Goal: Information Seeking & Learning: Learn about a topic

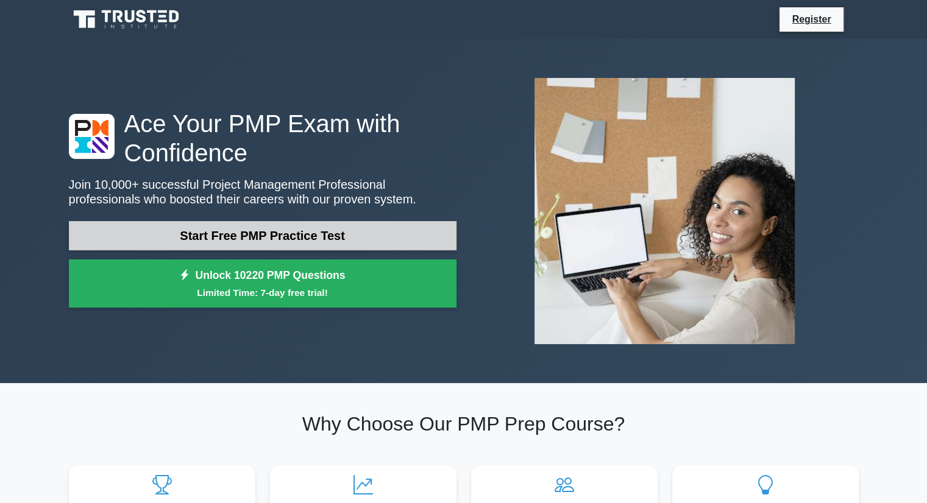
click at [307, 234] on link "Start Free PMP Practice Test" at bounding box center [262, 235] width 387 height 29
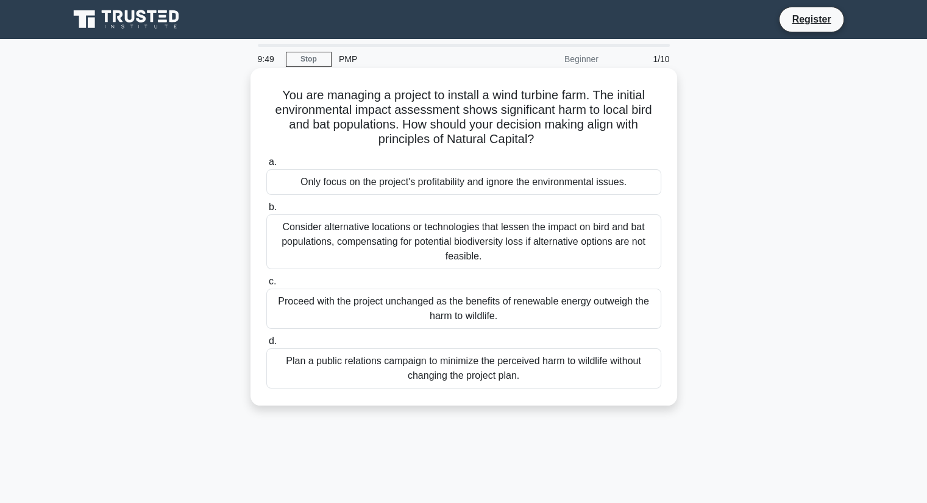
click at [397, 237] on div "Consider alternative locations or technologies that lessen the impact on bird a…" at bounding box center [463, 241] width 395 height 55
click at [266, 211] on input "b. Consider alternative locations or technologies that lessen the impact on bir…" at bounding box center [266, 207] width 0 height 8
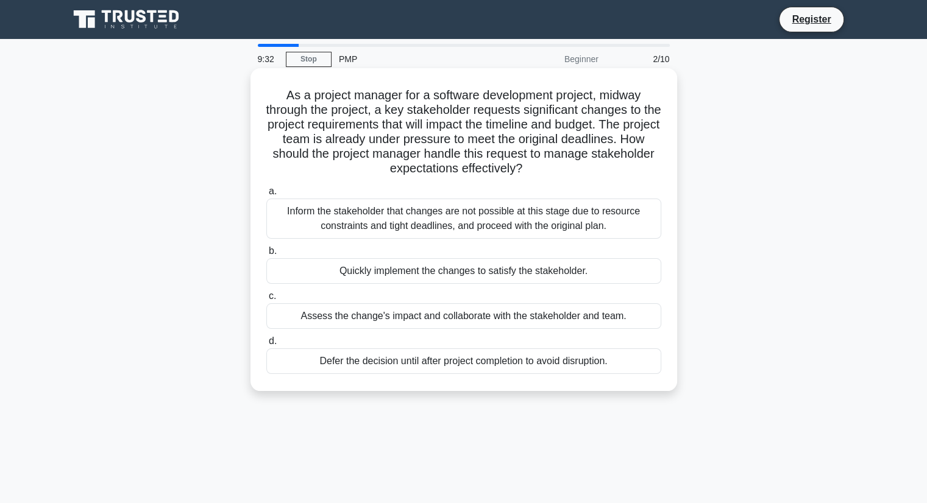
click at [414, 320] on div "Assess the change's impact and collaborate with the stakeholder and team." at bounding box center [463, 316] width 395 height 26
click at [266, 300] on input "c. Assess the change's impact and collaborate with the stakeholder and team." at bounding box center [266, 296] width 0 height 8
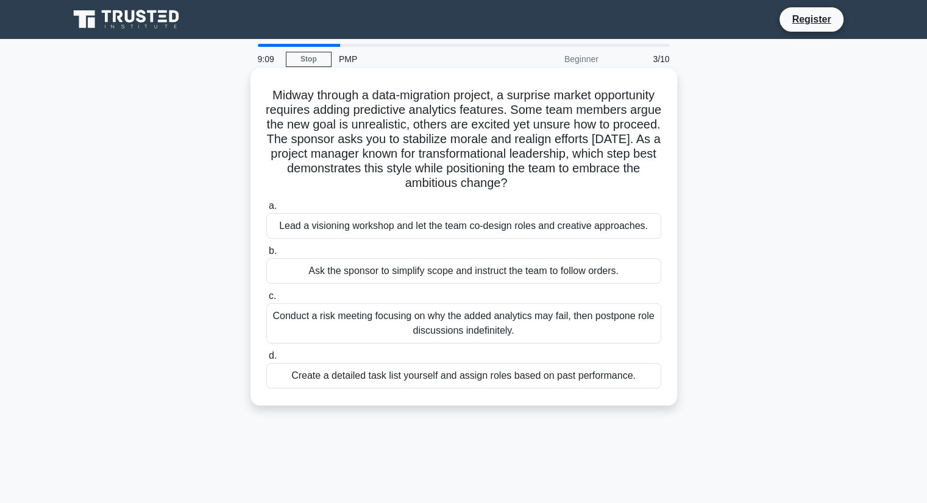
click at [331, 227] on div "Lead a visioning workshop and let the team co-design roles and creative approac…" at bounding box center [463, 226] width 395 height 26
click at [266, 210] on input "a. Lead a visioning workshop and let the team co-design roles and creative appr…" at bounding box center [266, 206] width 0 height 8
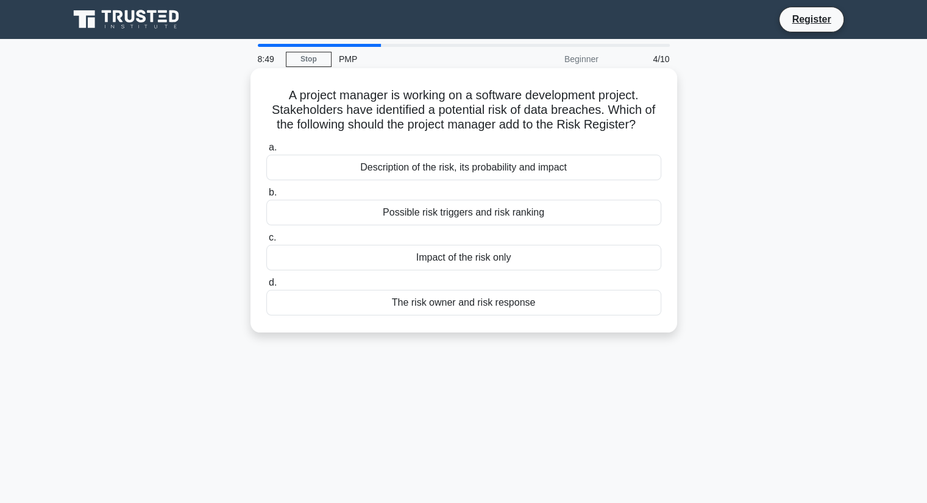
click at [444, 174] on div "Description of the risk, its probability and impact" at bounding box center [463, 168] width 395 height 26
click at [266, 152] on input "a. Description of the risk, its probability and impact" at bounding box center [266, 148] width 0 height 8
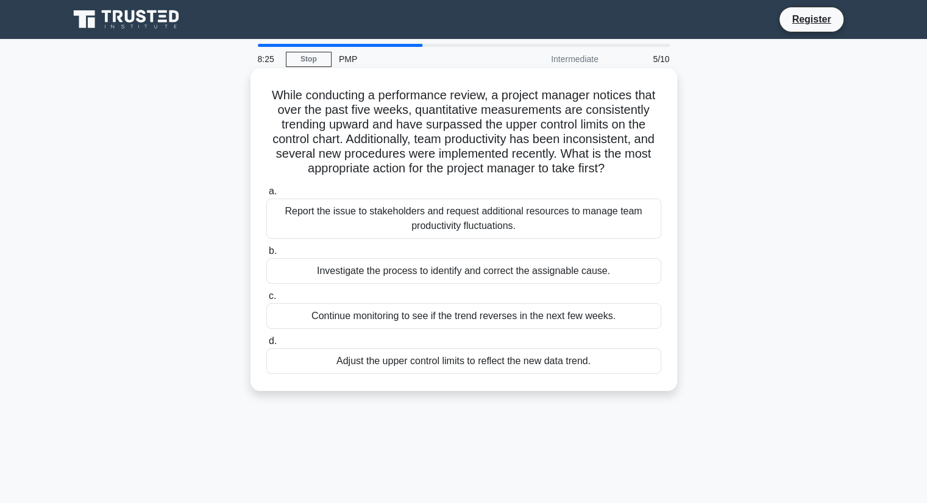
click at [461, 273] on div "Investigate the process to identify and correct the assignable cause." at bounding box center [463, 271] width 395 height 26
click at [266, 255] on input "b. Investigate the process to identify and correct the assignable cause." at bounding box center [266, 251] width 0 height 8
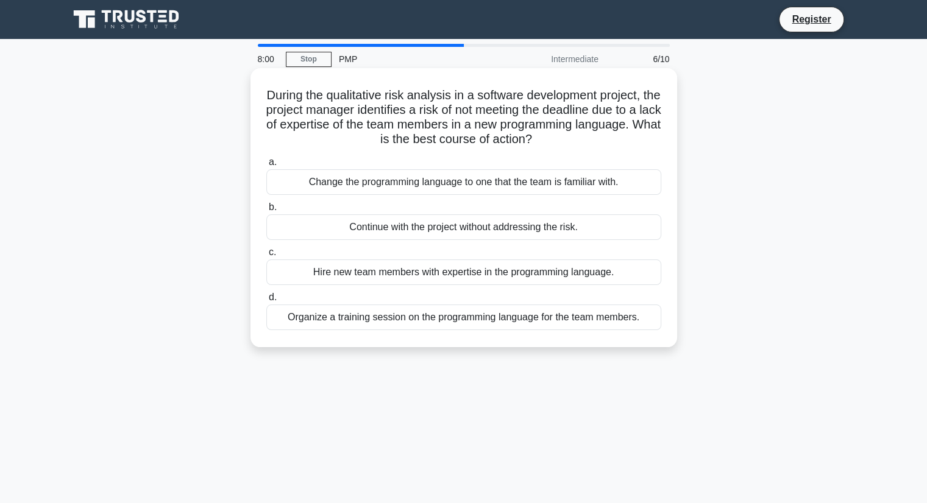
click at [515, 324] on div "Organize a training session on the programming language for the team members." at bounding box center [463, 318] width 395 height 26
click at [266, 302] on input "d. Organize a training session on the programming language for the team members." at bounding box center [266, 298] width 0 height 8
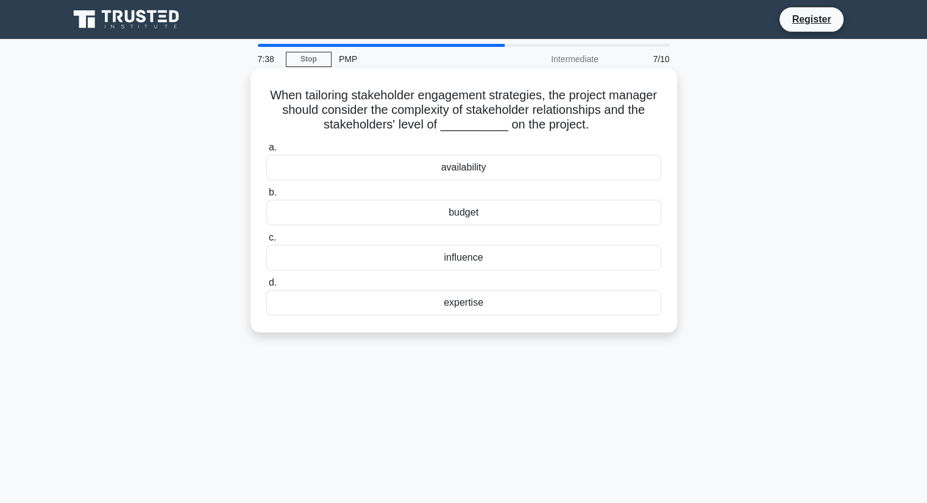
click at [463, 303] on div "expertise" at bounding box center [463, 303] width 395 height 26
click at [266, 287] on input "d. expertise" at bounding box center [266, 283] width 0 height 8
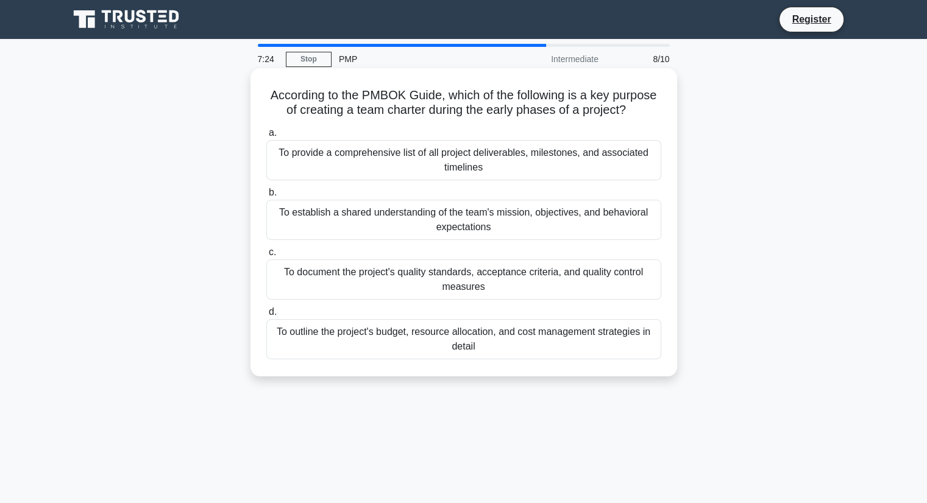
click at [464, 215] on div "To establish a shared understanding of the team's mission, objectives, and beha…" at bounding box center [463, 220] width 395 height 40
click at [266, 197] on input "b. To establish a shared understanding of the team's mission, objectives, and b…" at bounding box center [266, 193] width 0 height 8
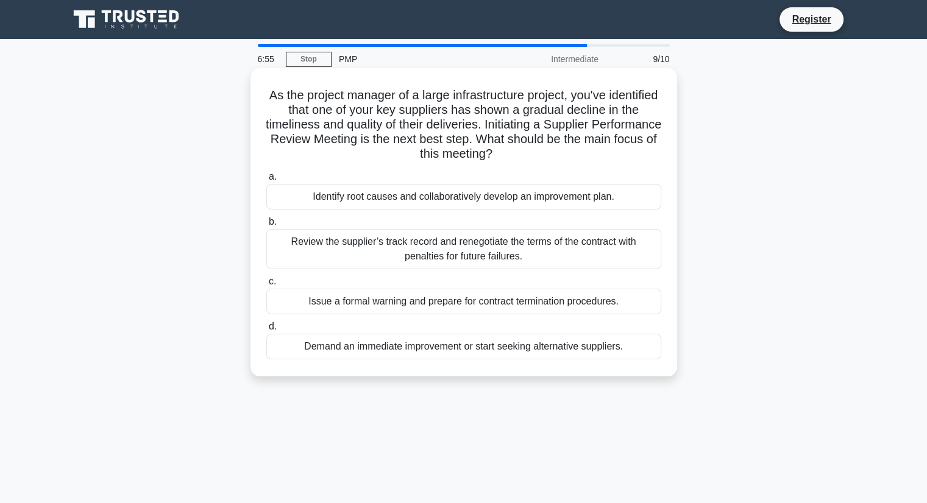
click at [403, 196] on div "Identify root causes and collaboratively develop an improvement plan." at bounding box center [463, 197] width 395 height 26
click at [266, 181] on input "a. Identify root causes and collaboratively develop an improvement plan." at bounding box center [266, 177] width 0 height 8
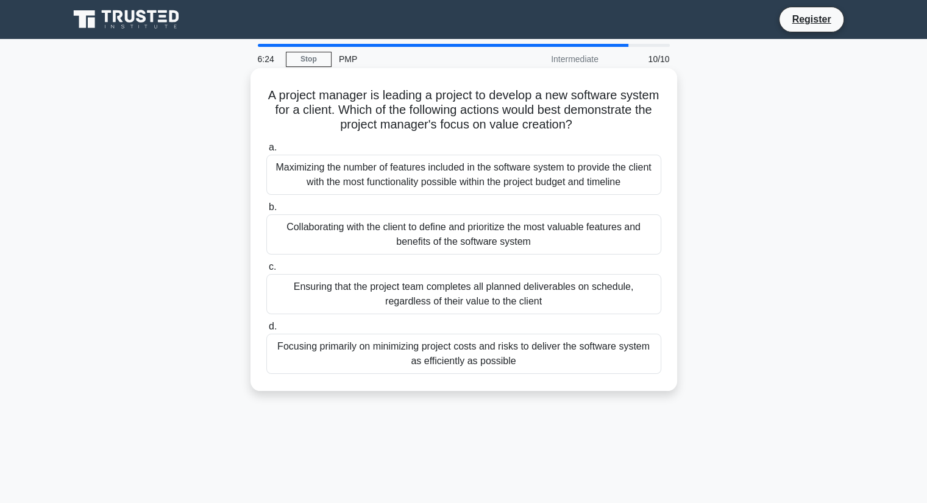
click at [457, 230] on div "Collaborating with the client to define and prioritize the most valuable featur…" at bounding box center [463, 234] width 395 height 40
click at [266, 211] on input "b. Collaborating with the client to define and prioritize the most valuable fea…" at bounding box center [266, 207] width 0 height 8
